Goal: Task Accomplishment & Management: Manage account settings

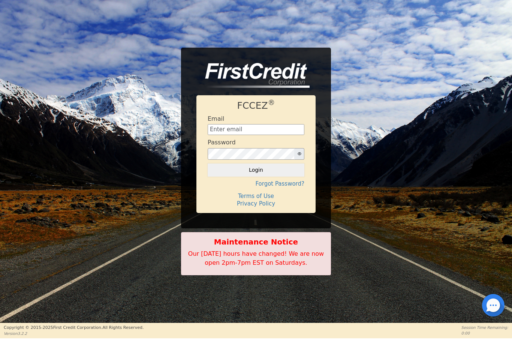
click at [242, 129] on input "text" at bounding box center [256, 129] width 97 height 11
type input "[EMAIL_ADDRESS][DOMAIN_NAME]"
click at [268, 174] on button "Login" at bounding box center [256, 169] width 97 height 13
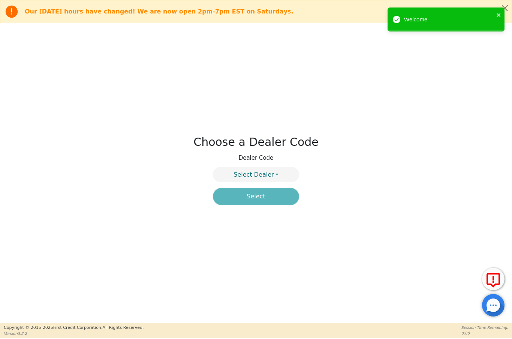
click at [277, 175] on button "Select Dealer" at bounding box center [256, 174] width 86 height 15
click at [273, 192] on link "4394A" at bounding box center [255, 192] width 85 height 10
click at [276, 199] on button "Select" at bounding box center [256, 196] width 86 height 17
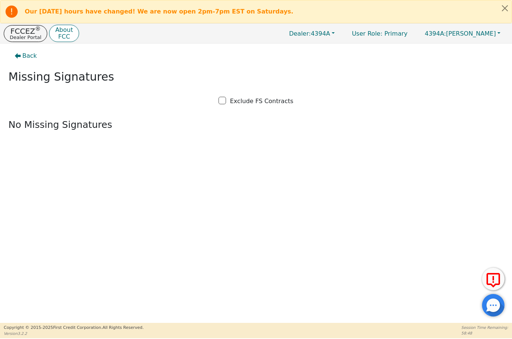
click at [21, 35] on p "Dealer Portal" at bounding box center [25, 37] width 31 height 5
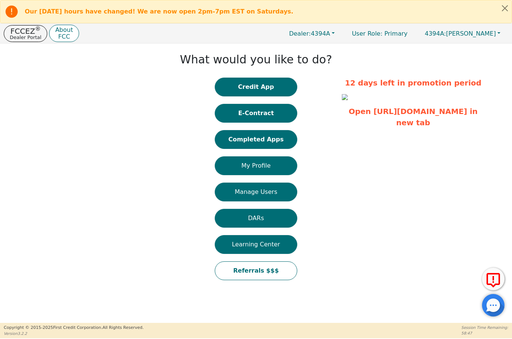
click at [268, 141] on button "Completed Apps" at bounding box center [256, 139] width 82 height 19
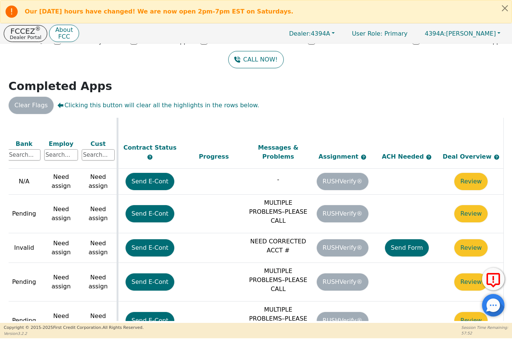
scroll to position [454, 322]
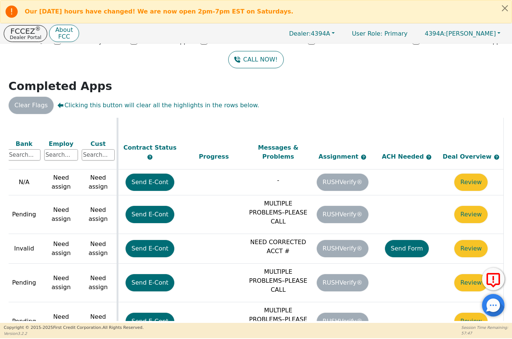
click at [403, 240] on button "Send Form" at bounding box center [407, 248] width 44 height 17
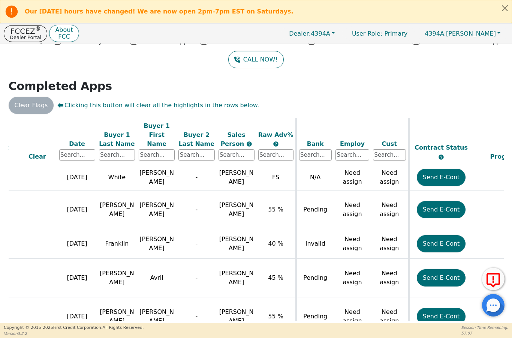
scroll to position [458, 34]
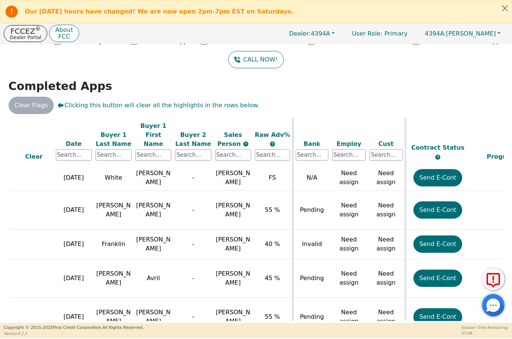
click at [385, 229] on td "Need assign" at bounding box center [385, 244] width 37 height 30
click at [387, 229] on td "Need assign" at bounding box center [385, 244] width 37 height 30
click at [386, 229] on td "Need assign" at bounding box center [385, 244] width 37 height 30
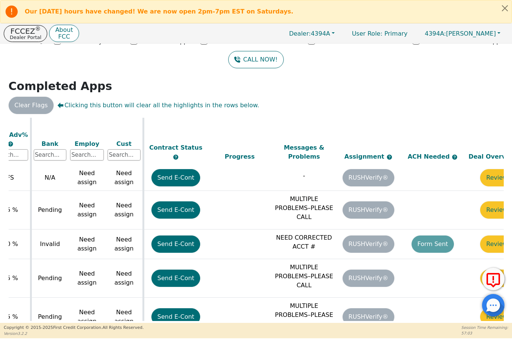
scroll to position [456, 322]
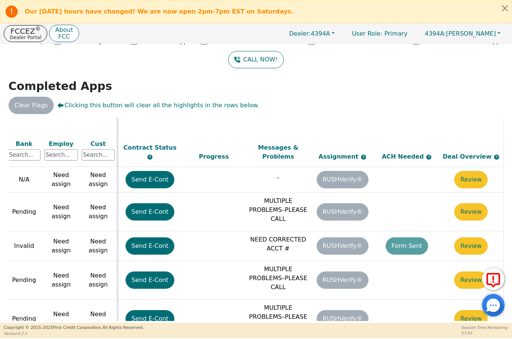
click at [468, 237] on button "Review" at bounding box center [470, 245] width 33 height 17
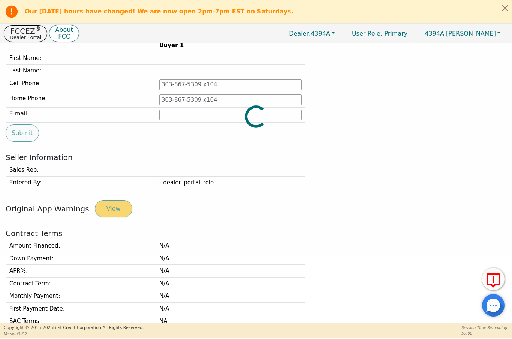
type input "[PHONE_NUMBER]"
type input "[EMAIL_ADDRESS][DOMAIN_NAME]"
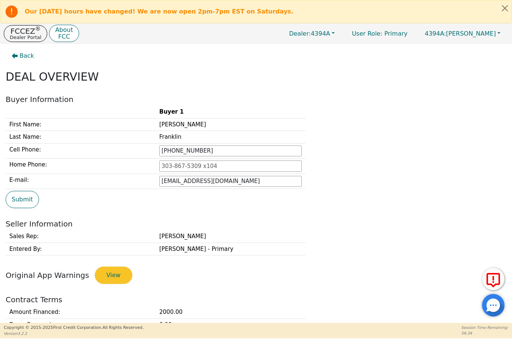
click at [22, 35] on p "Dealer Portal" at bounding box center [25, 37] width 31 height 5
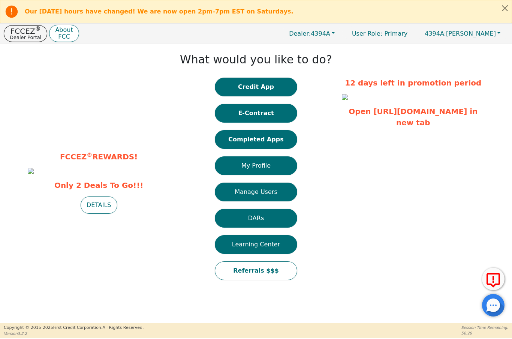
click at [278, 115] on button "E-Contract" at bounding box center [256, 113] width 82 height 19
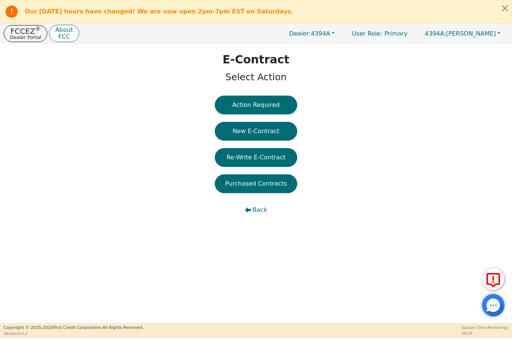
click at [281, 158] on button "Re-Write E-Contract" at bounding box center [256, 157] width 82 height 19
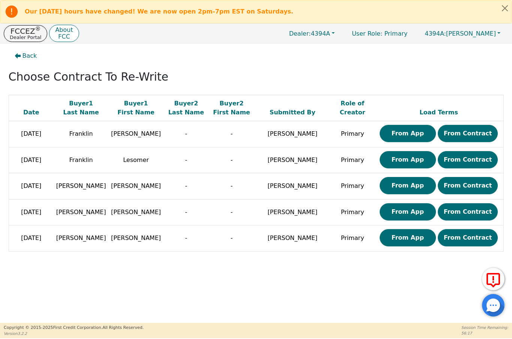
click at [18, 33] on p "FCCEZ ®" at bounding box center [25, 30] width 31 height 7
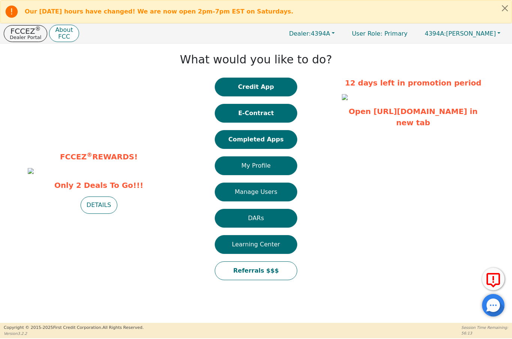
click at [270, 142] on button "Completed Apps" at bounding box center [256, 139] width 82 height 19
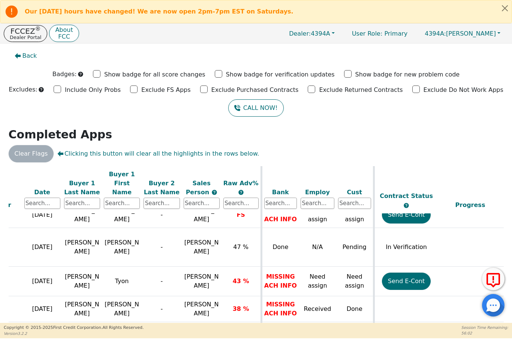
scroll to position [227, 81]
